Goal: Information Seeking & Learning: Find specific fact

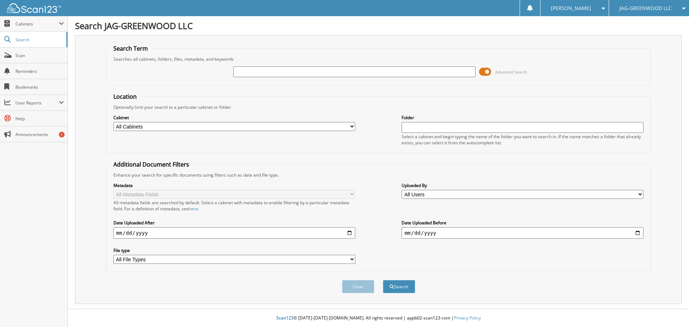
click at [310, 68] on input "text" at bounding box center [354, 71] width 242 height 11
type input "31432"
click at [383, 280] on button "Search" at bounding box center [399, 286] width 32 height 13
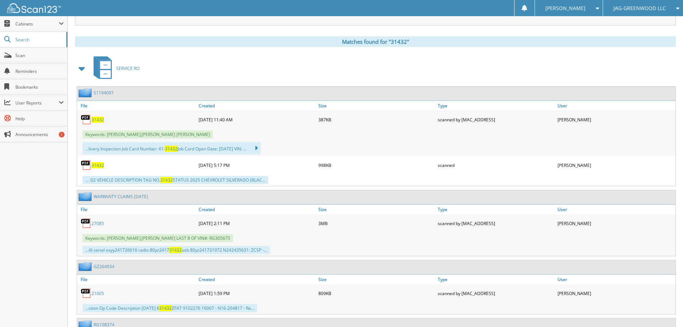
scroll to position [287, 0]
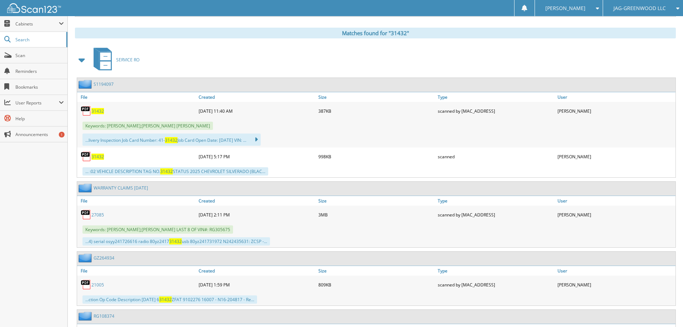
click at [99, 111] on span "31432" at bounding box center [97, 111] width 13 height 6
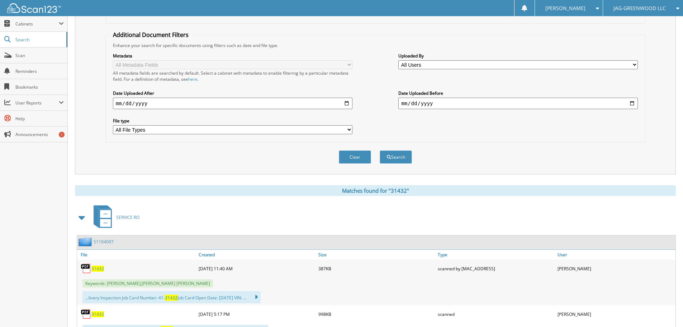
scroll to position [36, 0]
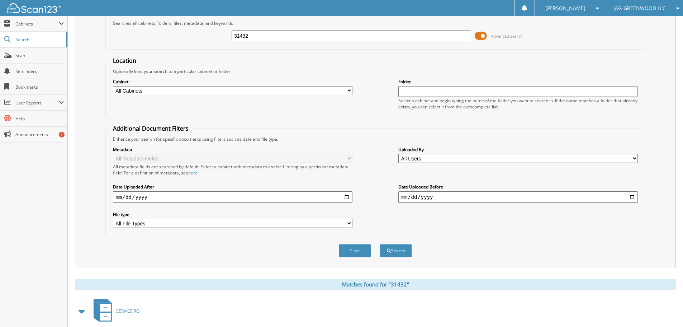
click at [329, 39] on input "31432" at bounding box center [352, 35] width 240 height 11
click at [329, 38] on input "31432" at bounding box center [352, 35] width 240 height 11
type input "31767"
click at [380, 244] on button "Search" at bounding box center [396, 250] width 32 height 13
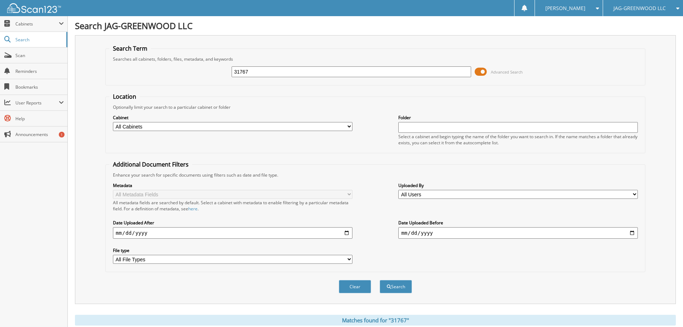
scroll to position [143, 0]
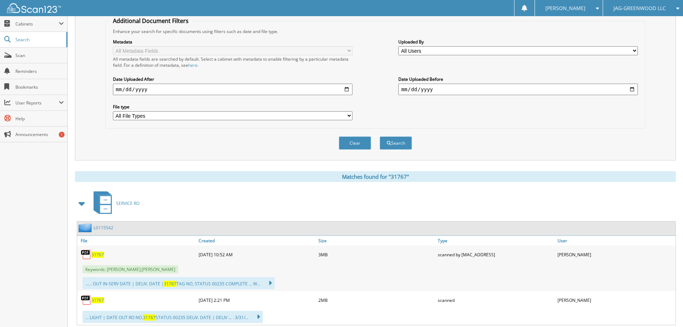
click at [100, 256] on span "31767" at bounding box center [97, 254] width 13 height 6
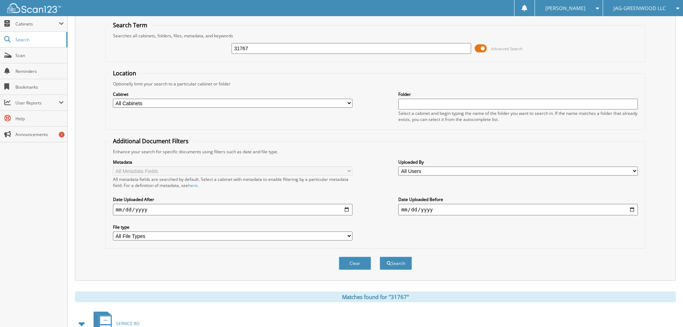
scroll to position [0, 0]
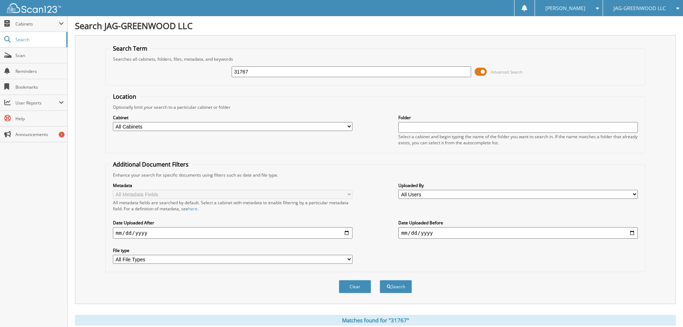
click at [302, 69] on input "31767" at bounding box center [352, 71] width 240 height 11
type input "31832"
click at [380, 280] on button "Search" at bounding box center [396, 286] width 32 height 13
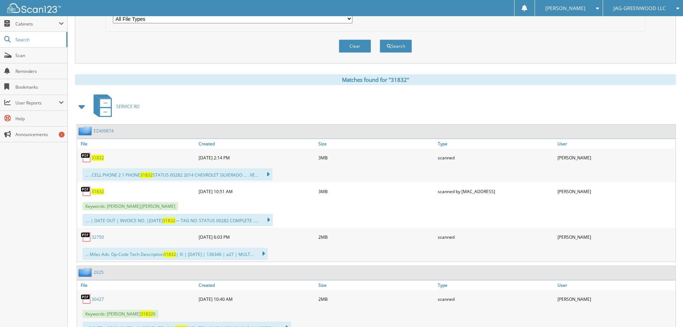
scroll to position [251, 0]
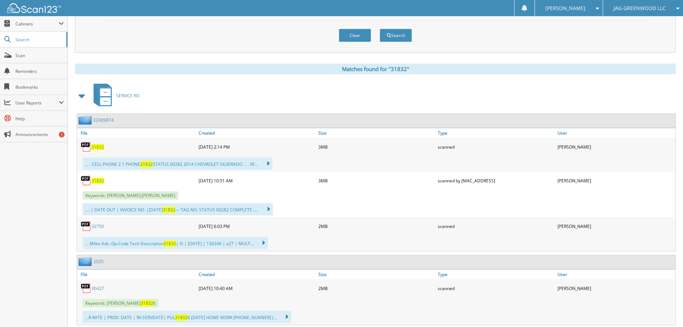
click at [96, 147] on span "31832" at bounding box center [97, 147] width 13 height 6
click at [101, 180] on span "31832" at bounding box center [97, 181] width 13 height 6
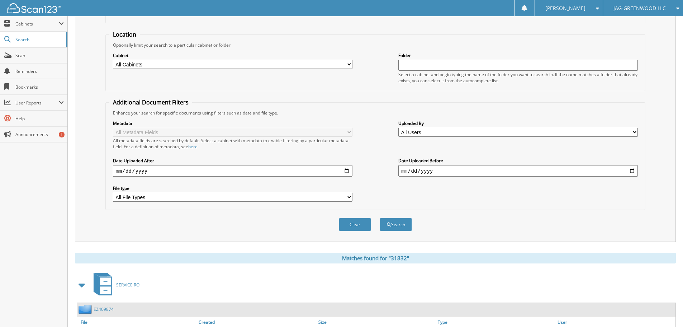
scroll to position [0, 0]
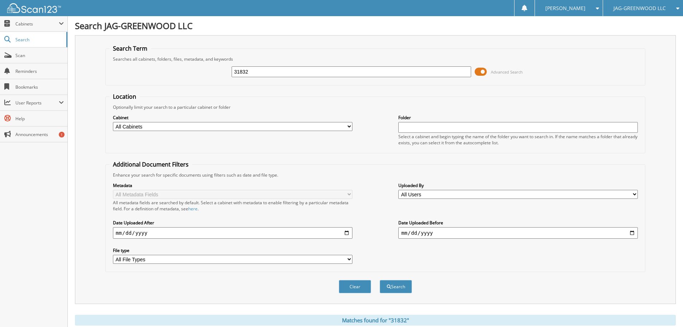
click at [275, 71] on input "31832" at bounding box center [352, 71] width 240 height 11
type input "31896"
click at [380, 280] on button "Search" at bounding box center [396, 286] width 32 height 13
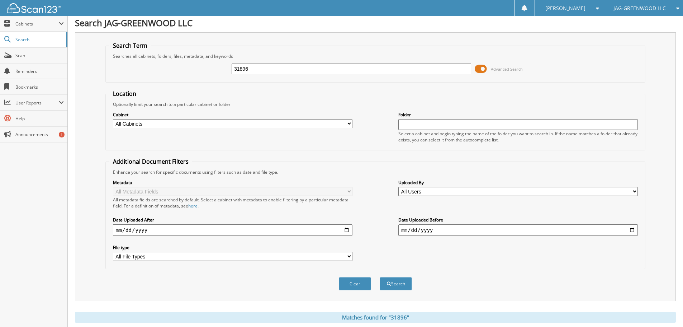
scroll to position [237, 0]
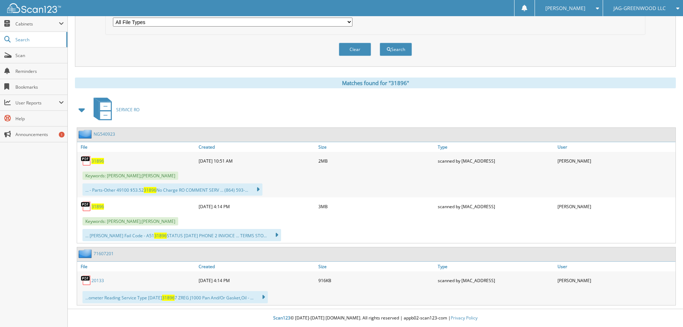
click at [94, 162] on span "31896" at bounding box center [97, 161] width 13 height 6
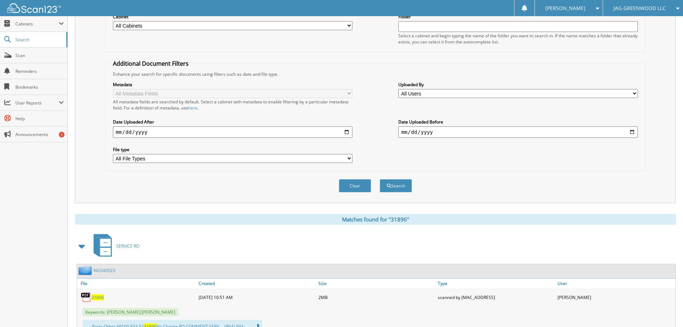
scroll to position [0, 0]
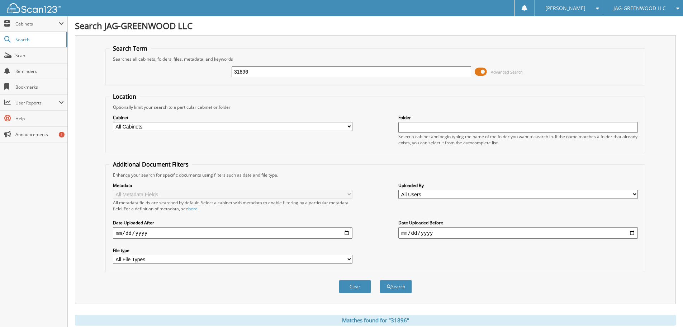
click at [257, 70] on input "31896" at bounding box center [352, 71] width 240 height 11
type input "32258"
click at [380, 280] on button "Search" at bounding box center [396, 286] width 32 height 13
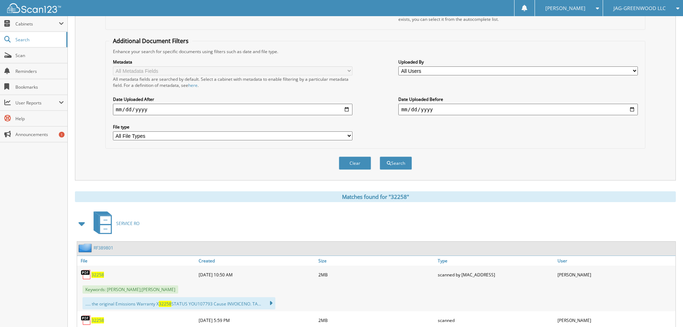
scroll to position [143, 0]
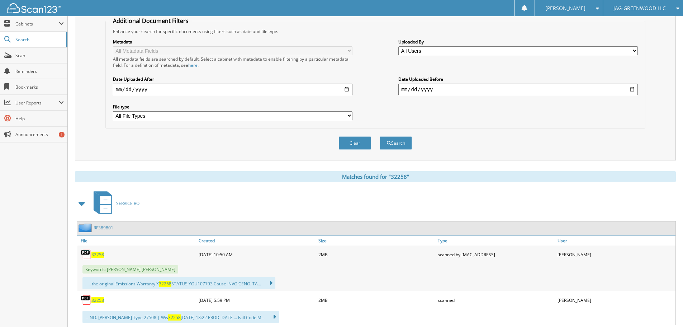
click at [100, 253] on span "32258" at bounding box center [97, 254] width 13 height 6
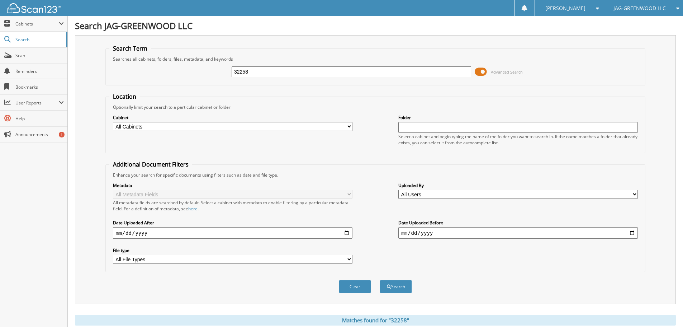
click at [276, 71] on input "32258" at bounding box center [352, 71] width 240 height 11
type input "32706"
click at [380, 280] on button "Search" at bounding box center [396, 286] width 32 height 13
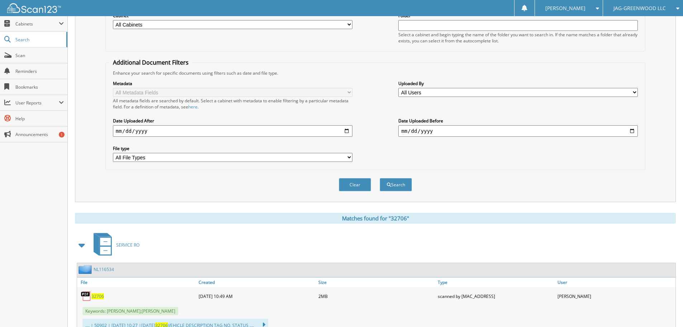
scroll to position [215, 0]
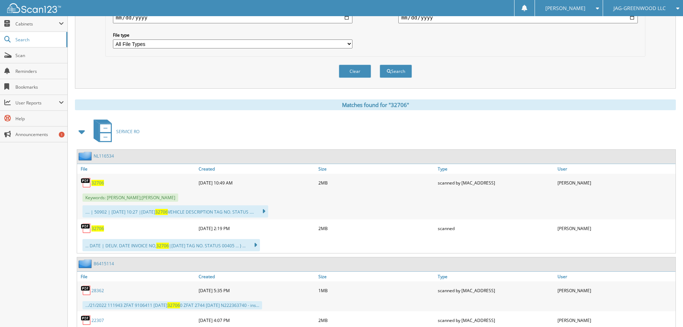
click at [95, 182] on span "32706" at bounding box center [97, 183] width 13 height 6
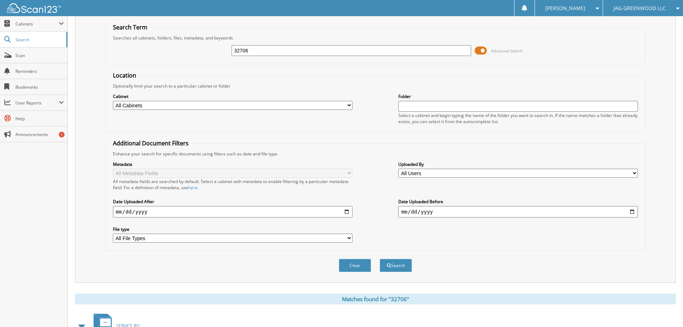
scroll to position [0, 0]
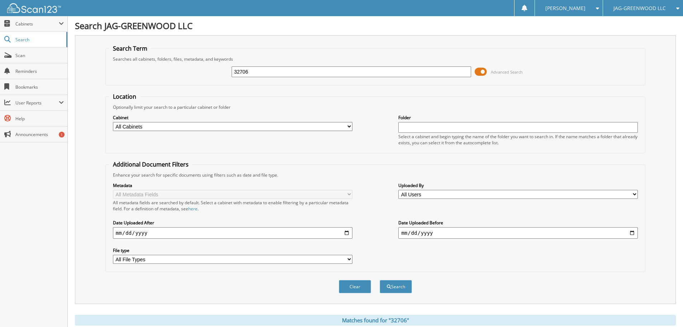
click at [291, 71] on input "32706" at bounding box center [352, 71] width 240 height 11
type input "33489"
click at [380, 280] on button "Search" at bounding box center [396, 286] width 32 height 13
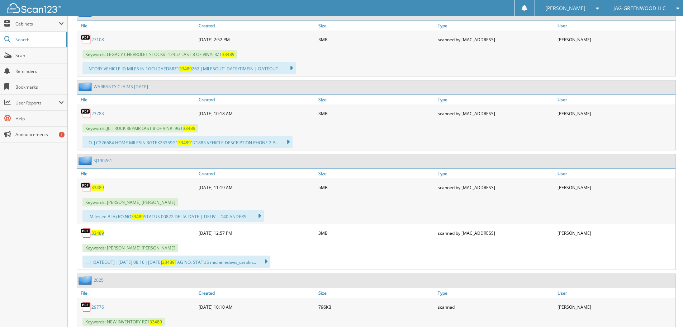
scroll to position [359, 0]
click at [94, 189] on span "33489" at bounding box center [97, 187] width 13 height 6
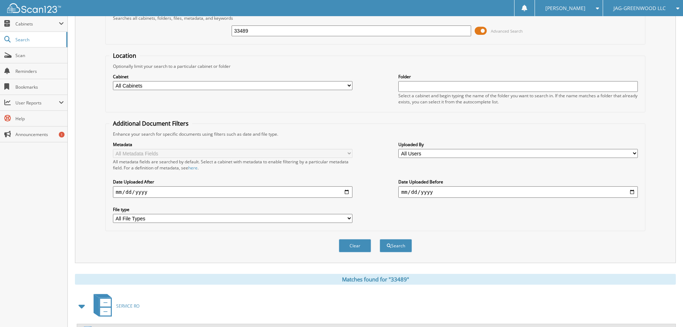
scroll to position [0, 0]
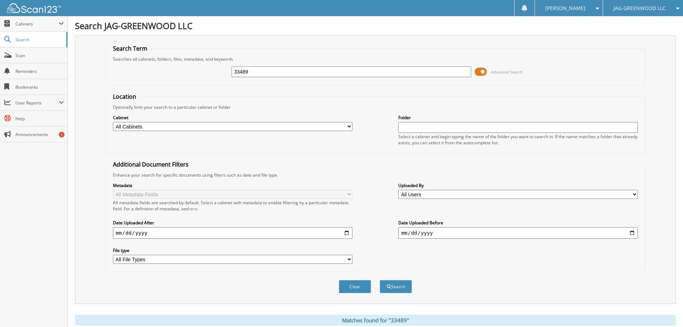
click at [279, 70] on input "33489" at bounding box center [352, 71] width 240 height 11
type input "33508"
click at [380, 280] on button "Search" at bounding box center [396, 286] width 32 height 13
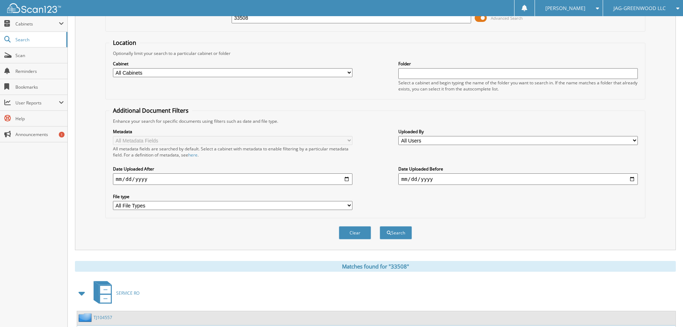
scroll to position [188, 0]
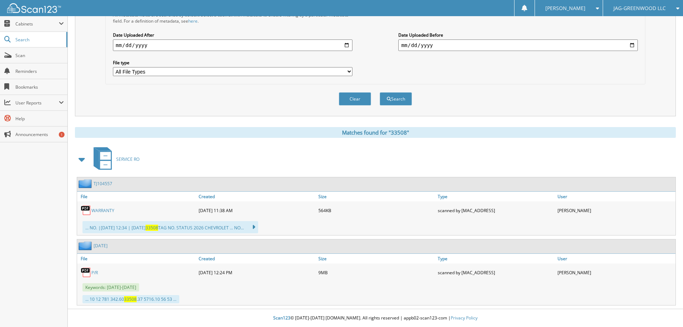
click at [99, 212] on link "WARRANTY" at bounding box center [102, 210] width 23 height 6
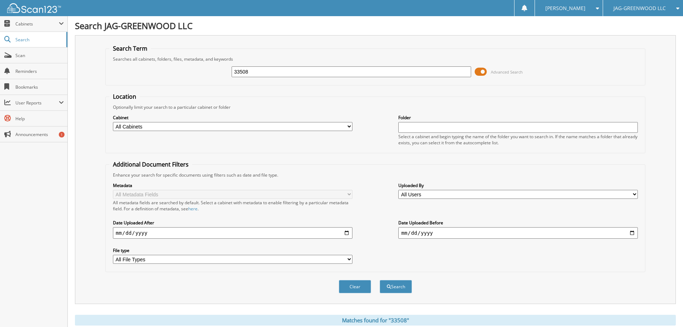
click at [294, 76] on input "33508" at bounding box center [352, 71] width 240 height 11
click at [295, 76] on input "33508" at bounding box center [352, 71] width 240 height 11
type input "34016"
click at [380, 280] on button "Search" at bounding box center [396, 286] width 32 height 13
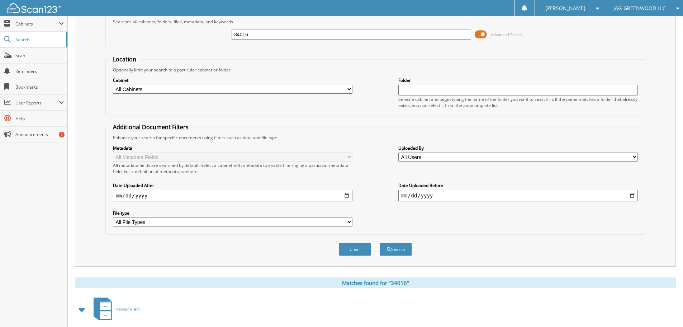
scroll to position [130, 0]
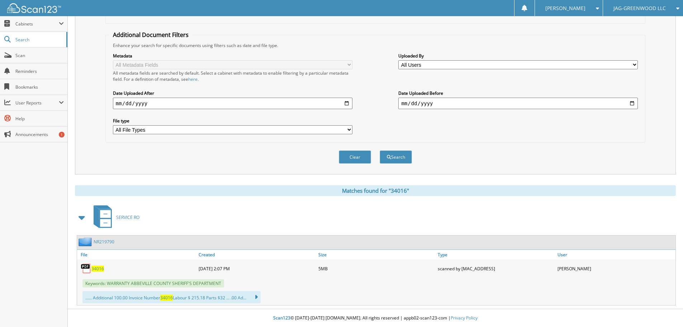
click at [99, 269] on span "34016" at bounding box center [97, 268] width 13 height 6
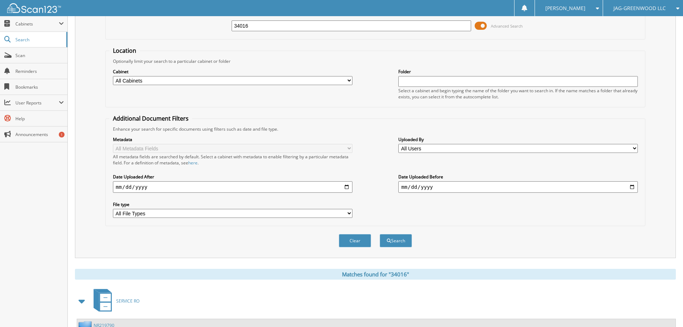
scroll to position [0, 0]
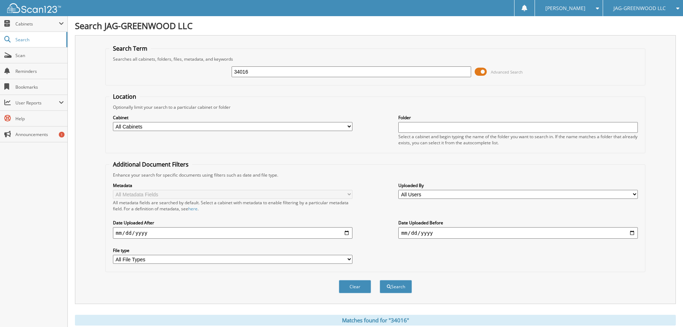
click at [289, 70] on input "34016" at bounding box center [352, 71] width 240 height 11
type input "34098"
click at [380, 280] on button "Search" at bounding box center [396, 286] width 32 height 13
click at [297, 68] on input "34098" at bounding box center [352, 71] width 240 height 11
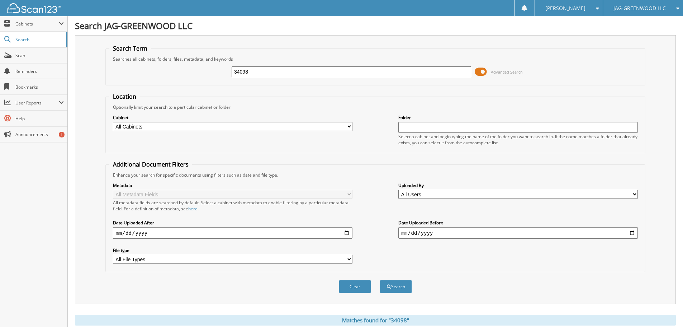
click at [297, 68] on input "34098" at bounding box center [352, 71] width 240 height 11
type input "34215"
click at [380, 280] on button "Search" at bounding box center [396, 286] width 32 height 13
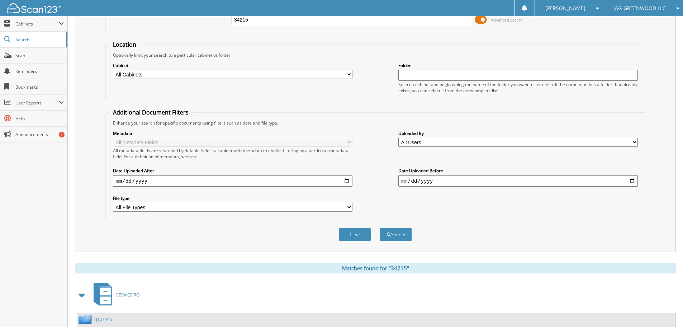
scroll to position [179, 0]
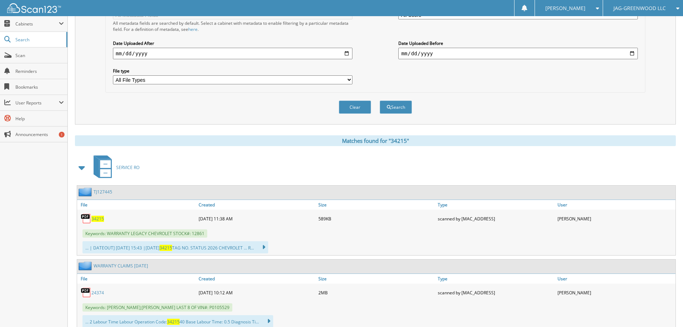
click at [95, 219] on span "34215" at bounding box center [97, 219] width 13 height 6
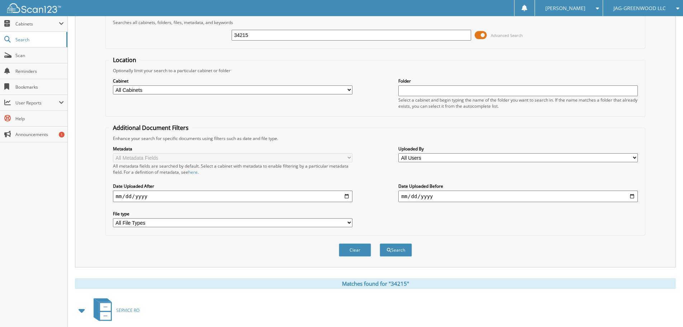
scroll to position [0, 0]
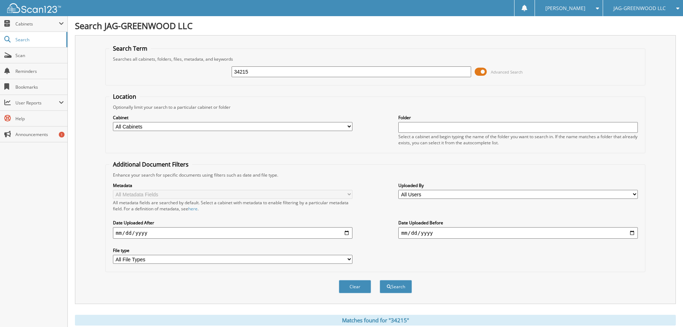
click at [284, 75] on input "34215" at bounding box center [352, 71] width 240 height 11
type input "34219"
click at [380, 280] on button "Search" at bounding box center [396, 286] width 32 height 13
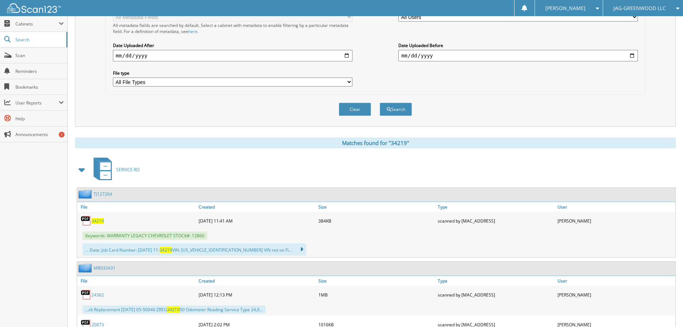
scroll to position [179, 0]
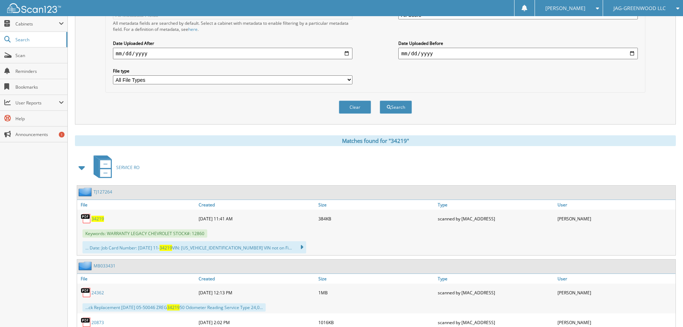
click at [96, 222] on span "34219" at bounding box center [97, 219] width 13 height 6
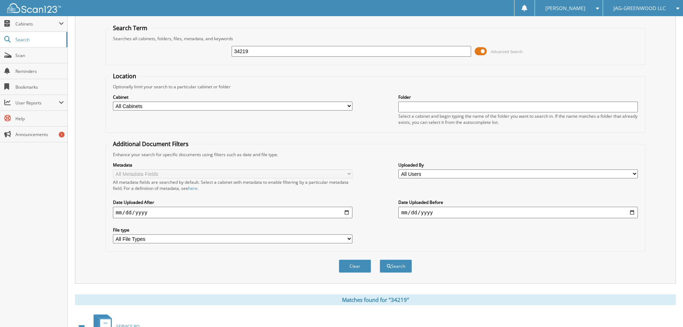
scroll to position [0, 0]
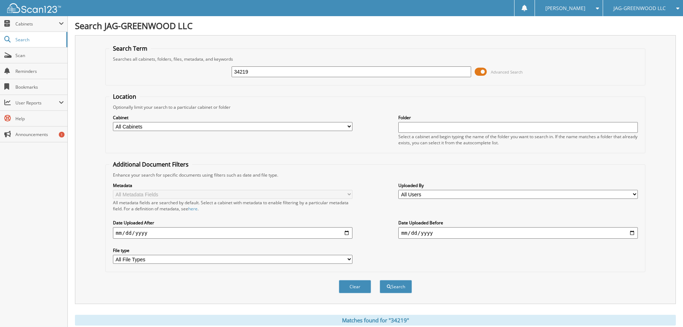
click at [256, 71] on input "34219" at bounding box center [352, 71] width 240 height 11
type input "34222"
click at [380, 280] on button "Search" at bounding box center [396, 286] width 32 height 13
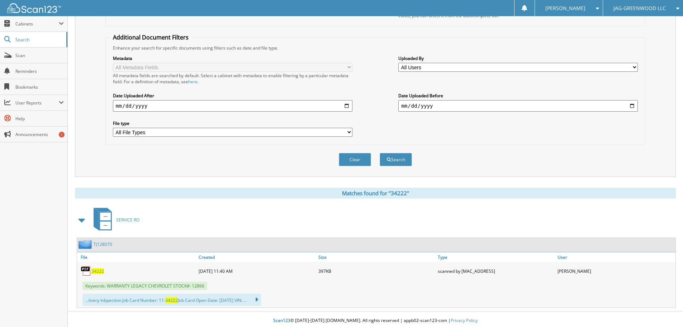
scroll to position [130, 0]
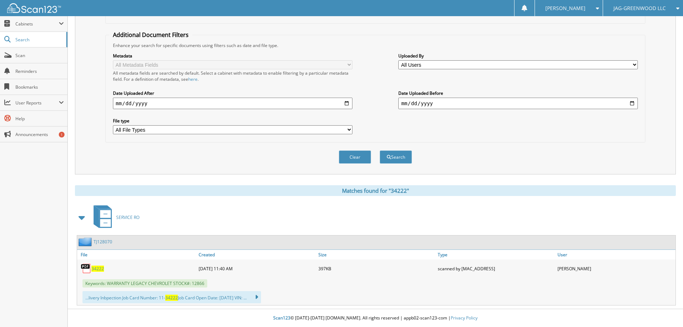
click at [97, 267] on span "34222" at bounding box center [97, 268] width 13 height 6
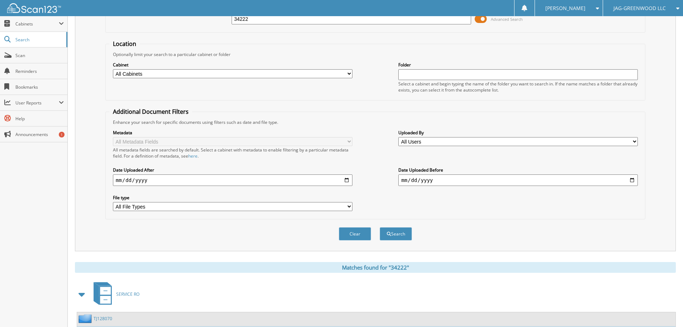
scroll to position [0, 0]
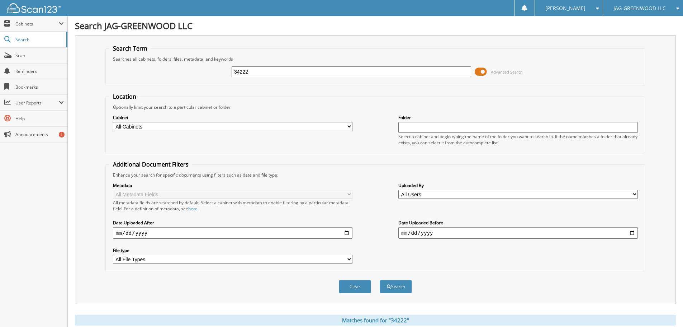
click at [324, 73] on input "34222" at bounding box center [352, 71] width 240 height 11
type input "32819"
click at [380, 280] on button "Search" at bounding box center [396, 286] width 32 height 13
click at [305, 70] on input "32819" at bounding box center [352, 71] width 240 height 11
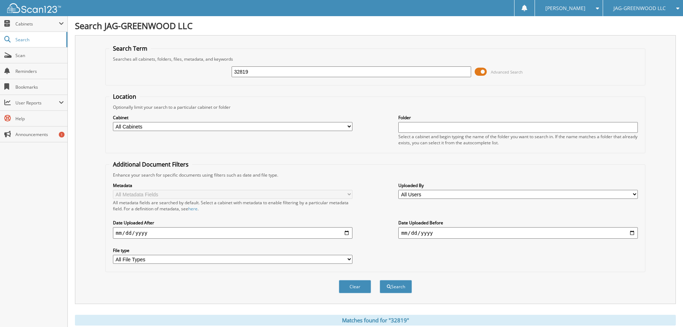
click at [305, 70] on input "32819" at bounding box center [352, 71] width 240 height 11
type input "33819"
click at [380, 280] on button "Search" at bounding box center [396, 286] width 32 height 13
